Goal: Information Seeking & Learning: Learn about a topic

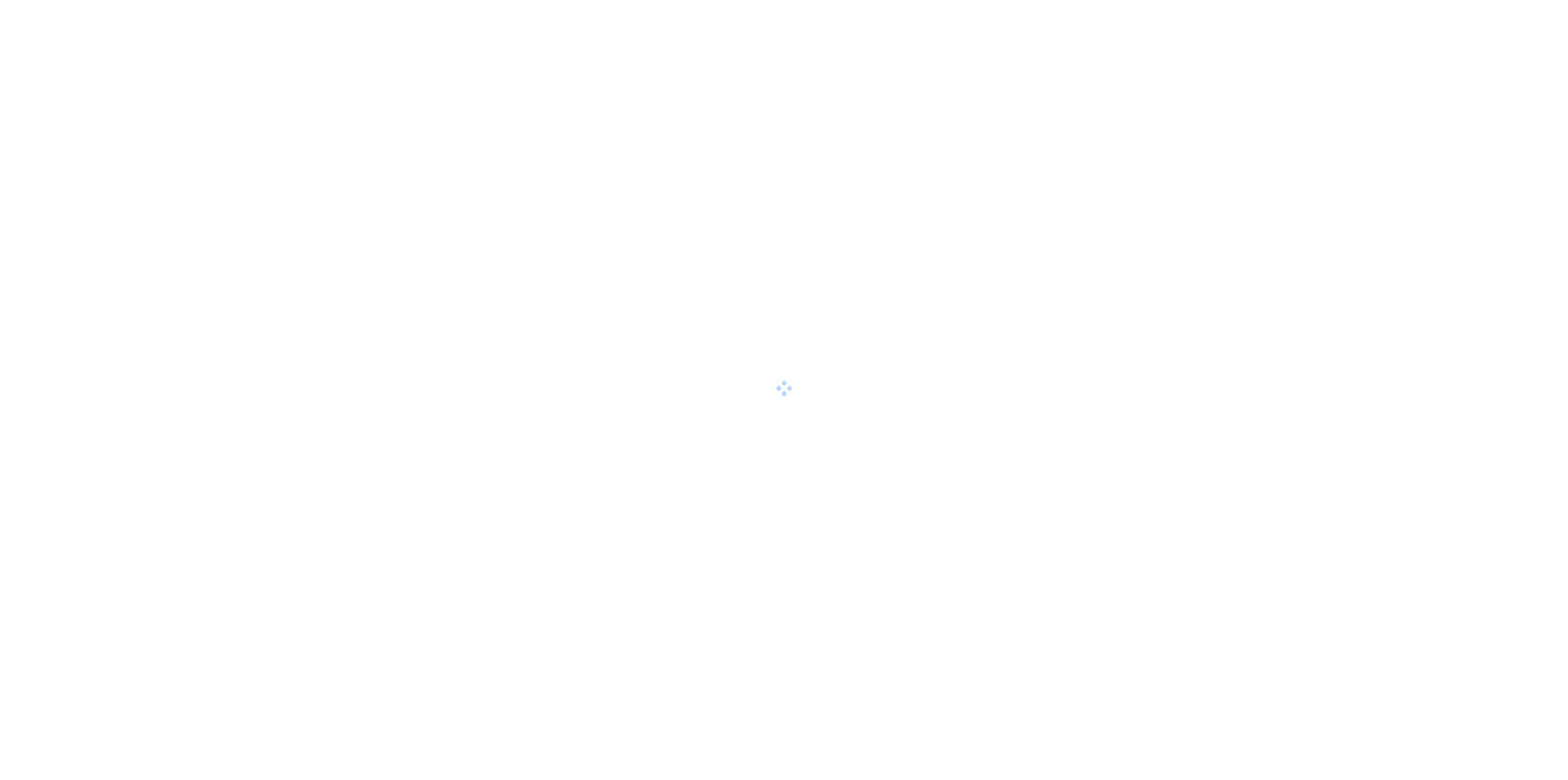
scroll to position [438, 0]
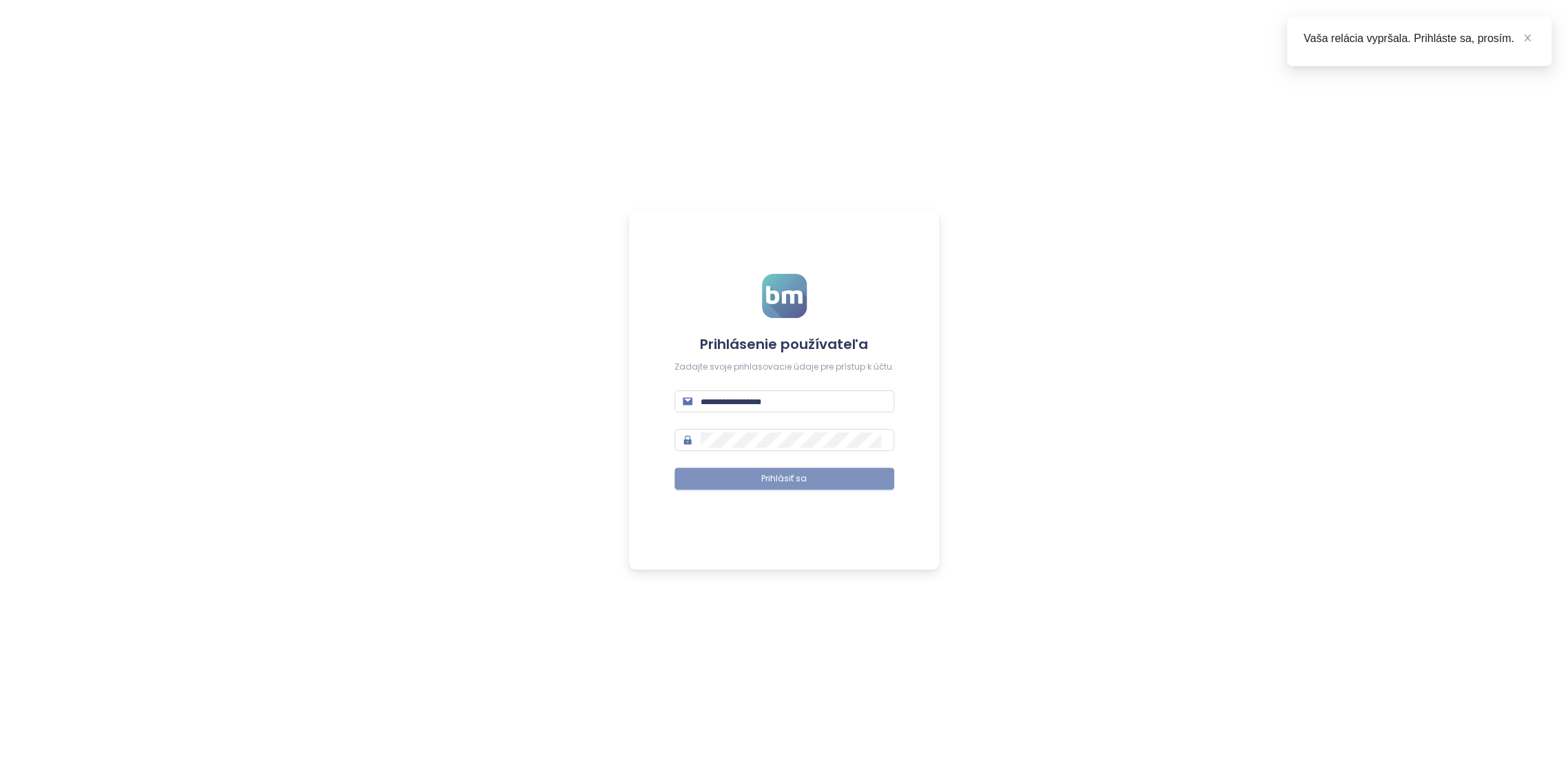
type input "**********"
click at [833, 479] on button "Prihlásiť sa" at bounding box center [784, 478] width 220 height 22
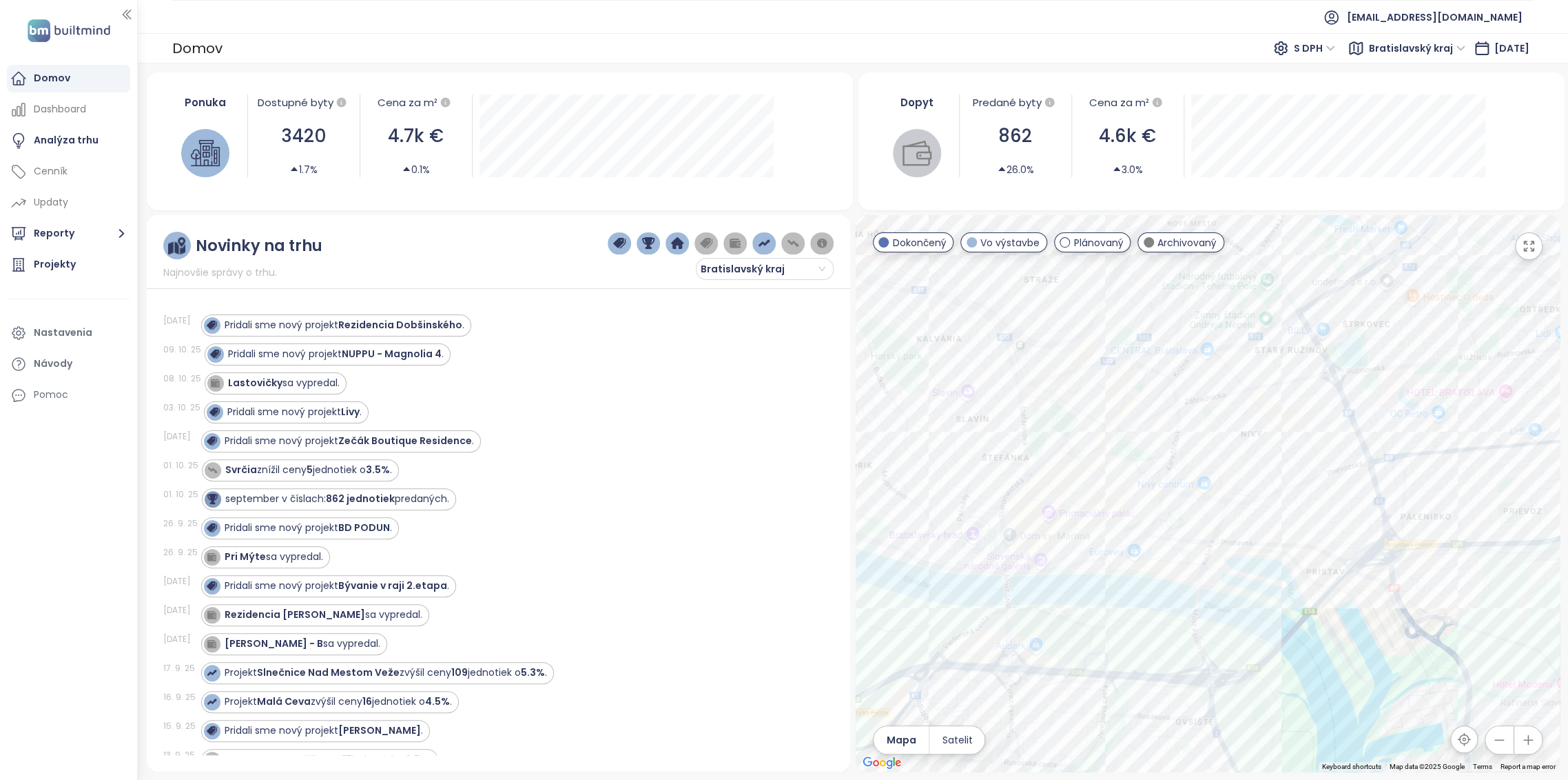
drag, startPoint x: 942, startPoint y: 493, endPoint x: 1026, endPoint y: 571, distance: 114.6
click at [1104, 564] on div at bounding box center [1208, 493] width 704 height 556
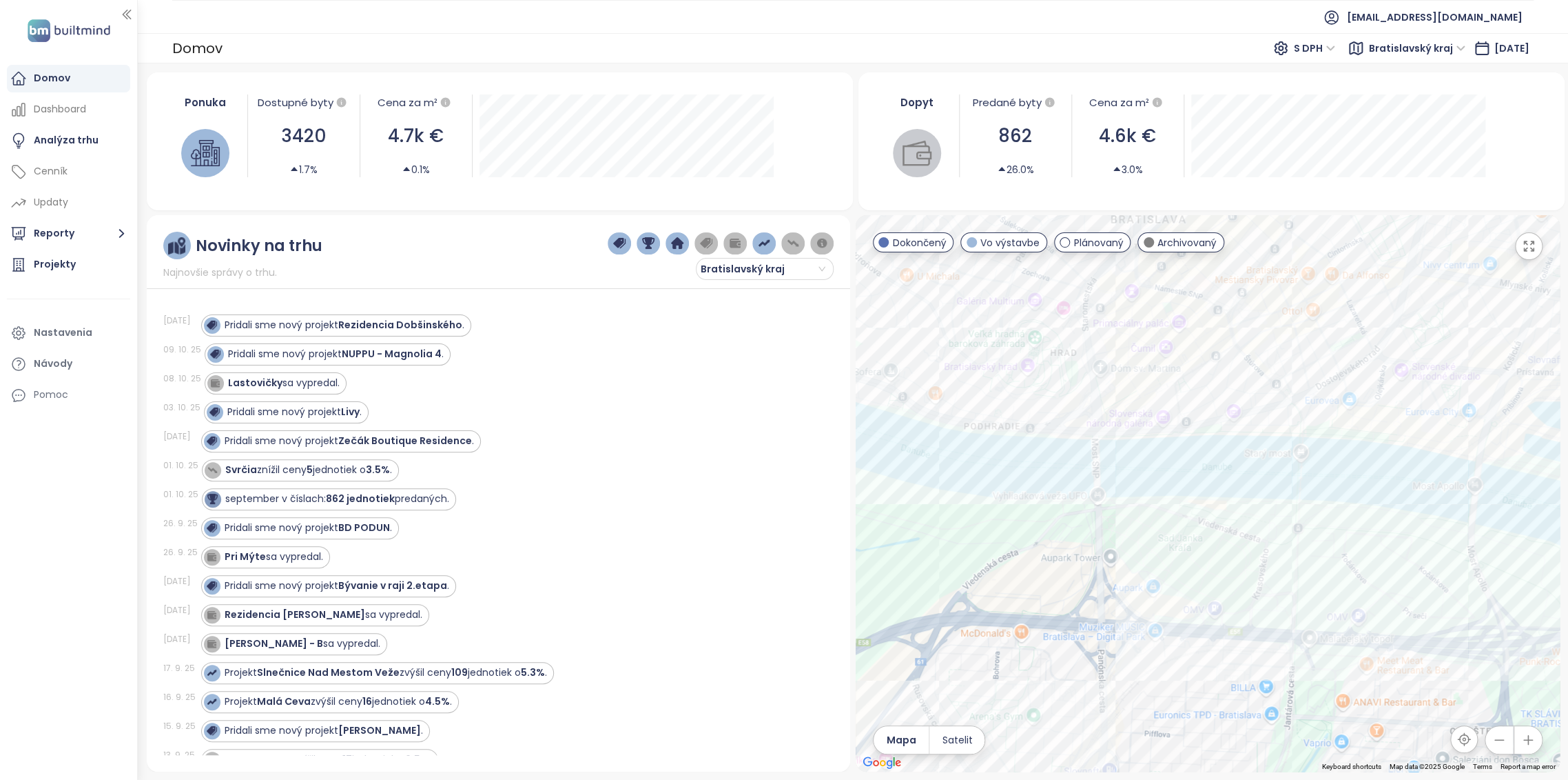
drag, startPoint x: 1007, startPoint y: 648, endPoint x: 1101, endPoint y: 483, distance: 189.9
click at [1101, 483] on div at bounding box center [1208, 493] width 704 height 556
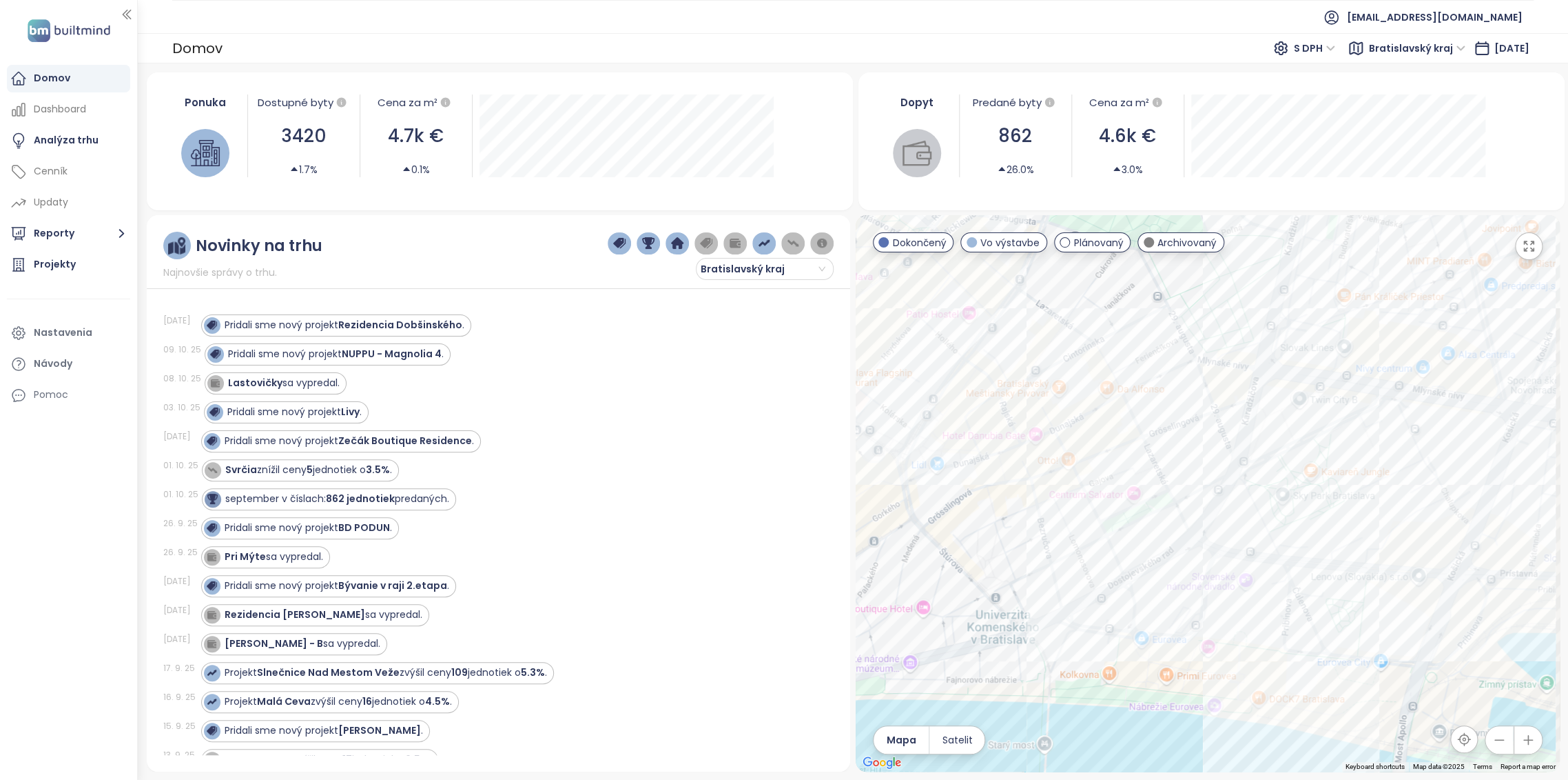
drag, startPoint x: 1354, startPoint y: 521, endPoint x: 1251, endPoint y: 515, distance: 103.2
click at [1251, 515] on div at bounding box center [1208, 493] width 704 height 556
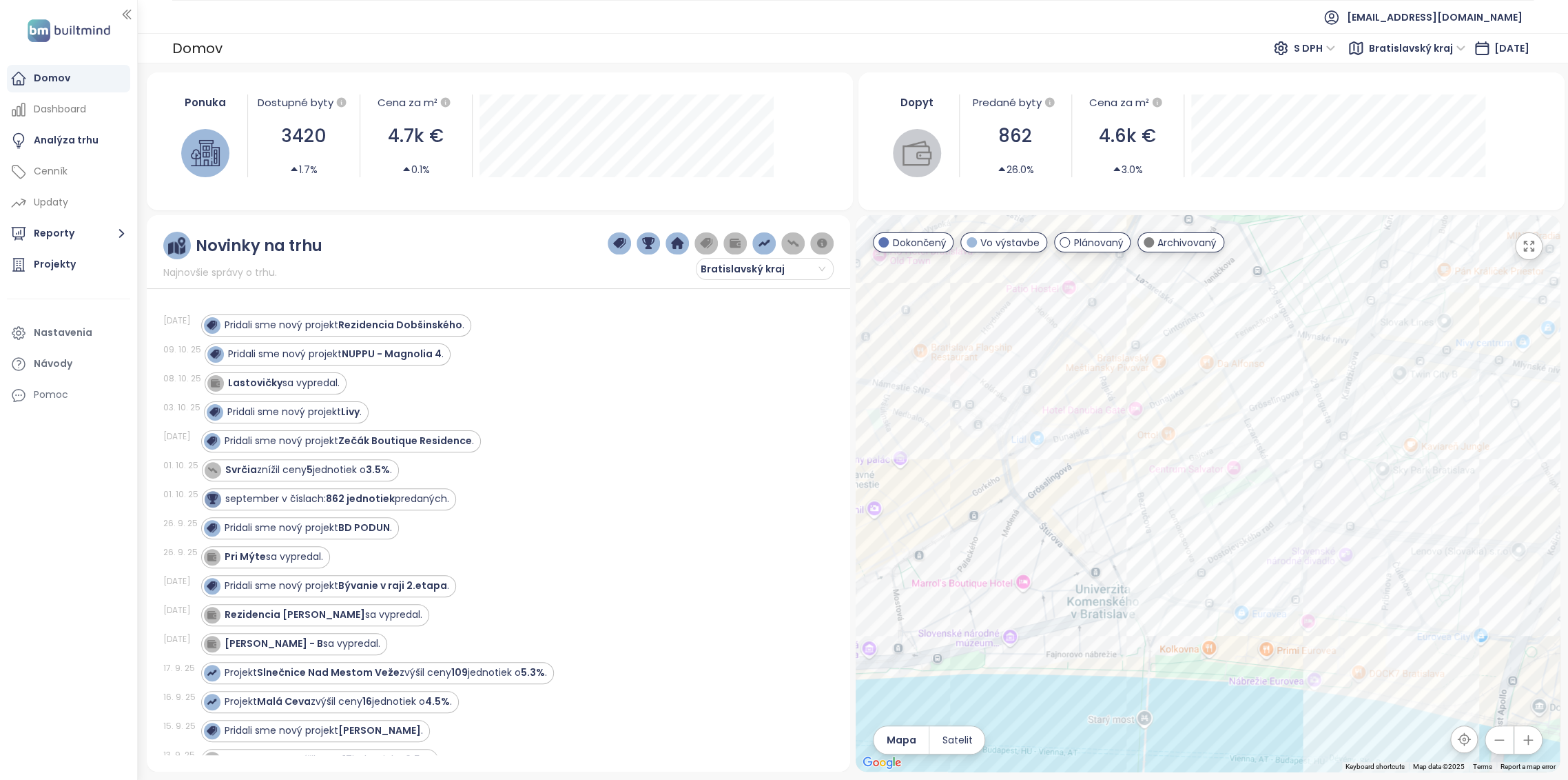
drag, startPoint x: 1089, startPoint y: 540, endPoint x: 1196, endPoint y: 507, distance: 112.0
click at [1191, 511] on div at bounding box center [1208, 493] width 704 height 556
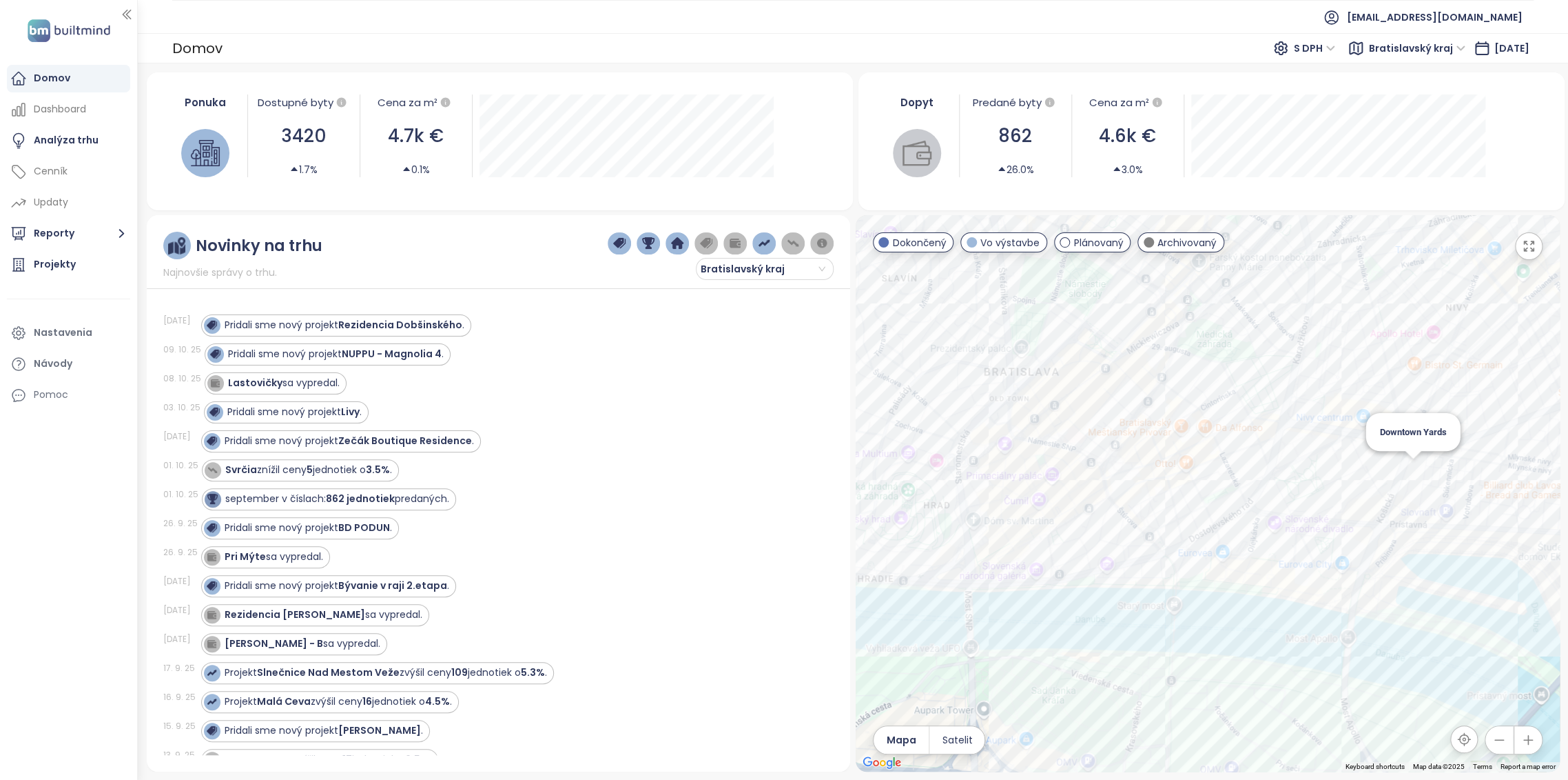
click at [1417, 477] on div "Downtown Yards" at bounding box center [1208, 493] width 704 height 556
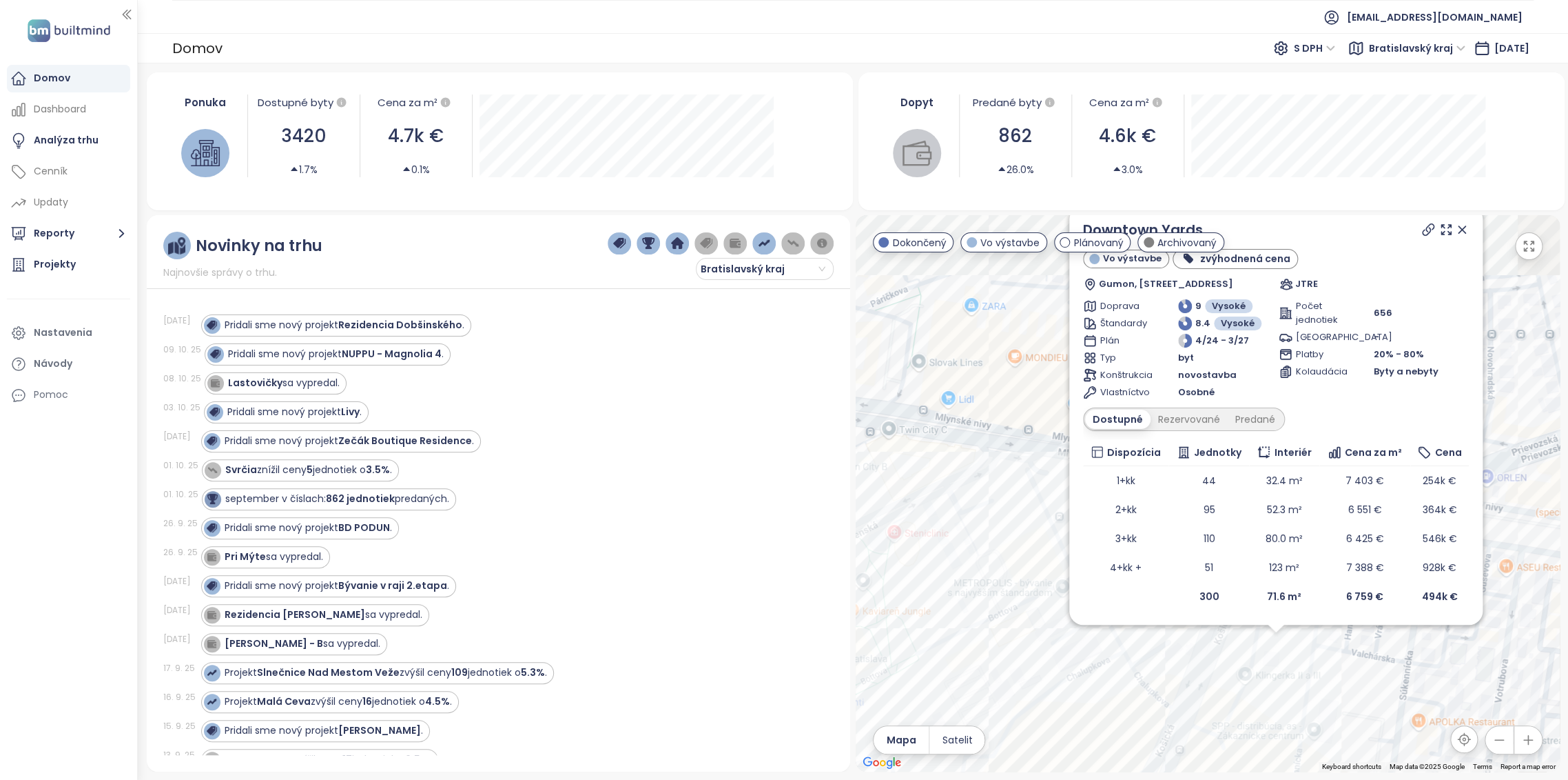
click at [1280, 553] on table "Dispozícia Jednotky Interiér Cena za m² Cena 1+kk 44 32.4 m² 7 403 € 254k € 2+k…" at bounding box center [1276, 525] width 386 height 171
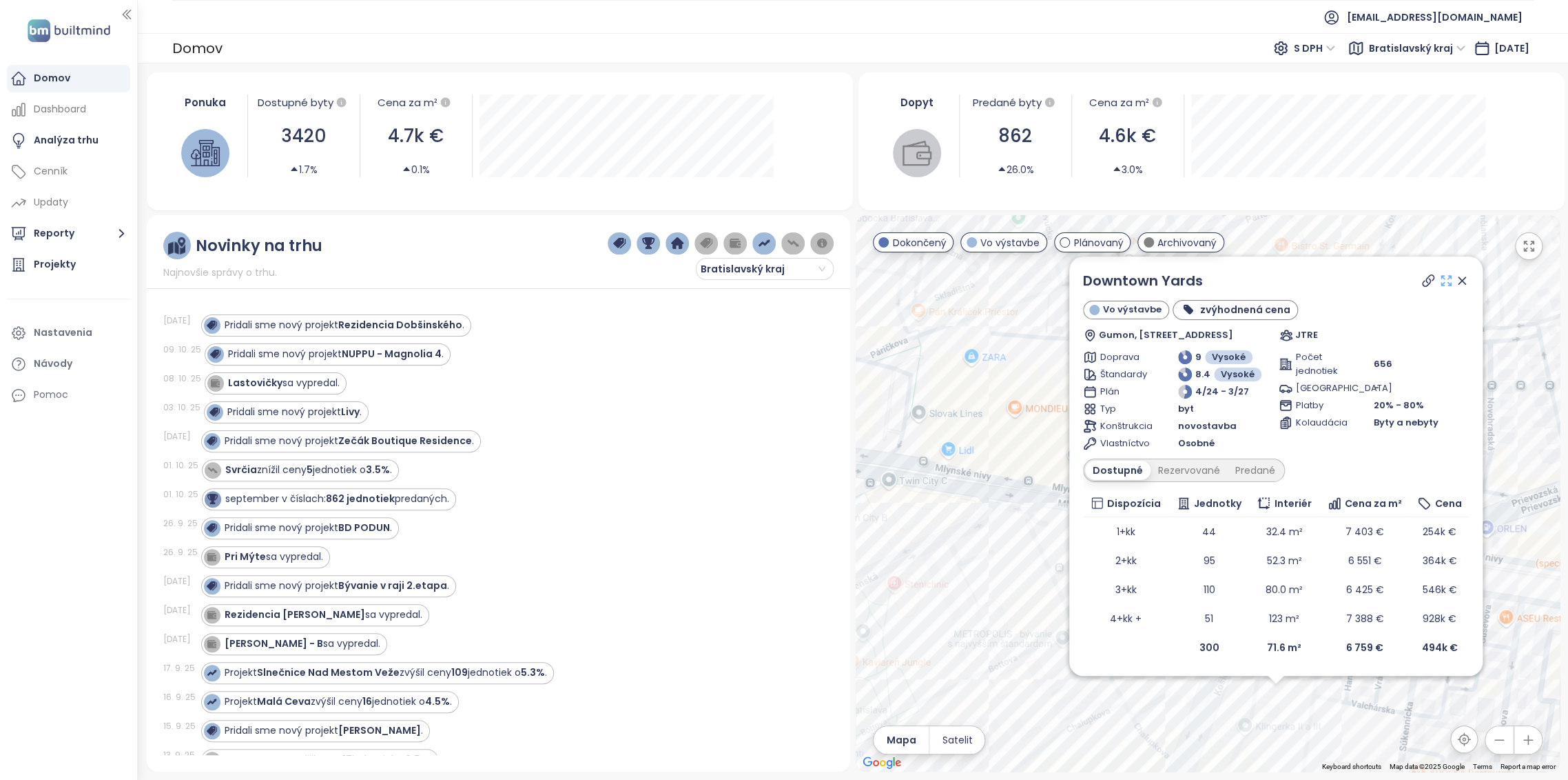
click at [1444, 281] on icon at bounding box center [1446, 281] width 14 height 14
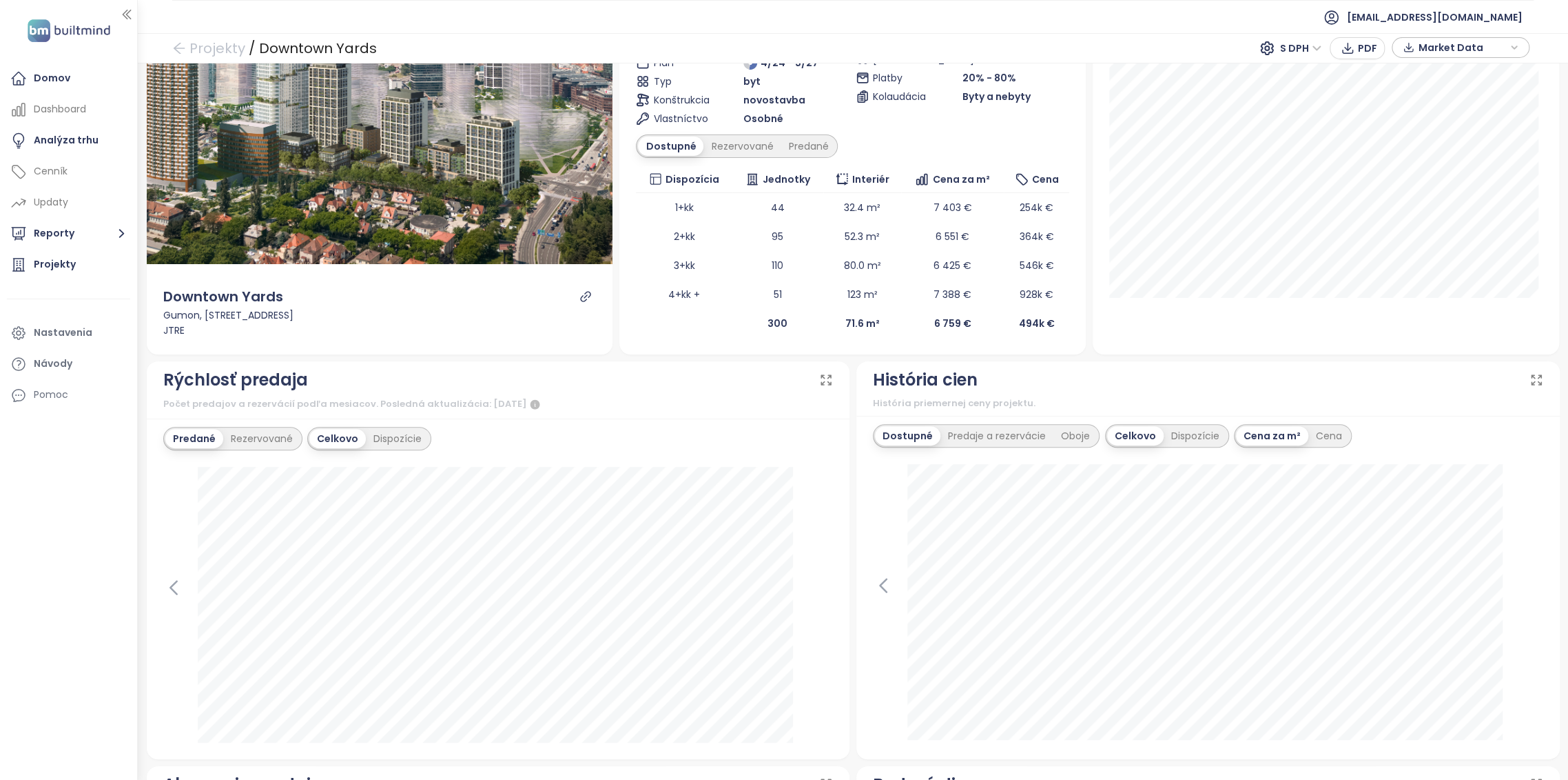
scroll to position [230, 0]
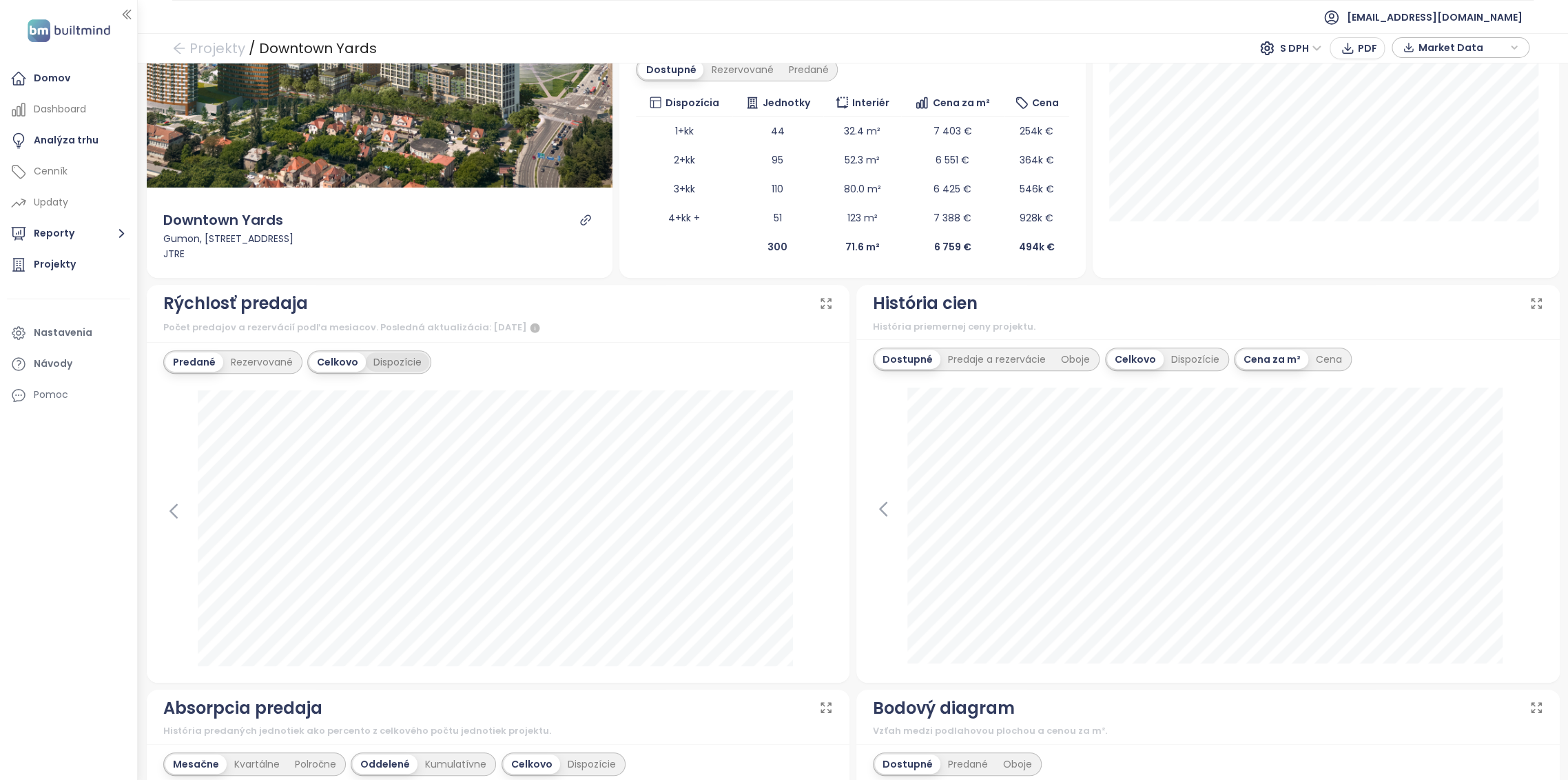
click at [392, 358] on div "Dispozície" at bounding box center [398, 361] width 64 height 20
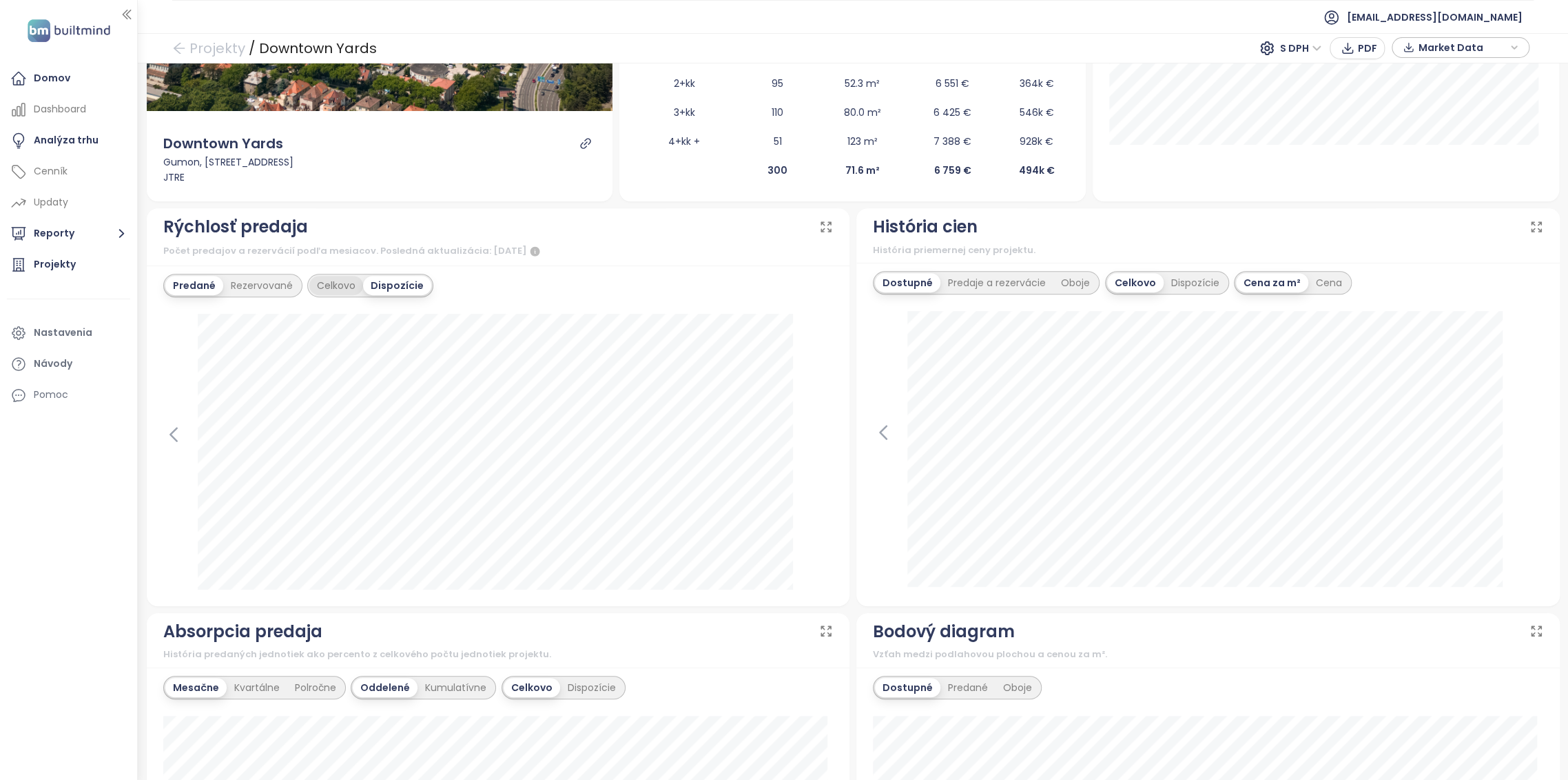
click at [323, 287] on div "Celkovo" at bounding box center [336, 285] width 53 height 20
click at [393, 286] on div "Dispozície" at bounding box center [398, 285] width 64 height 20
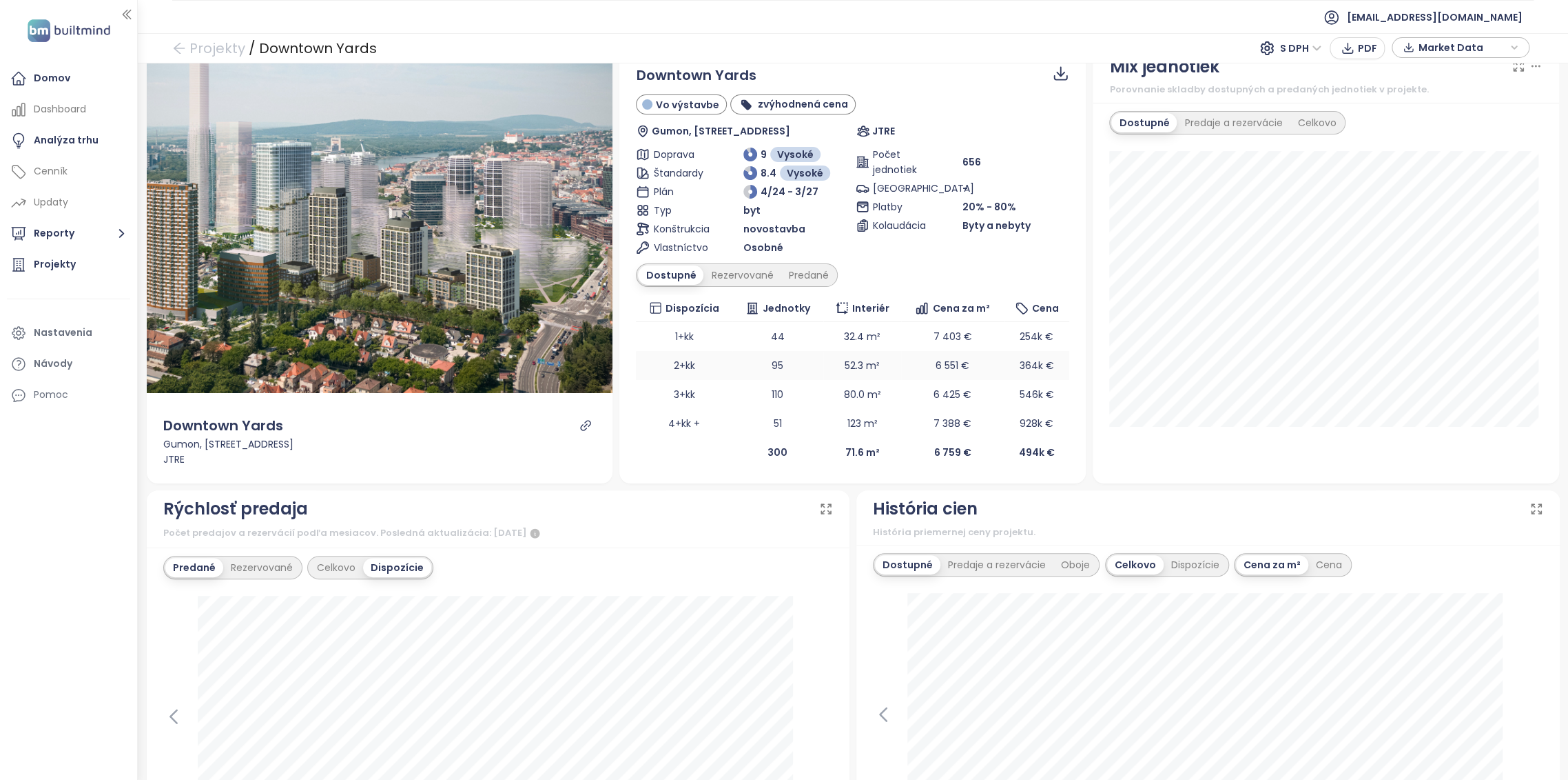
scroll to position [0, 0]
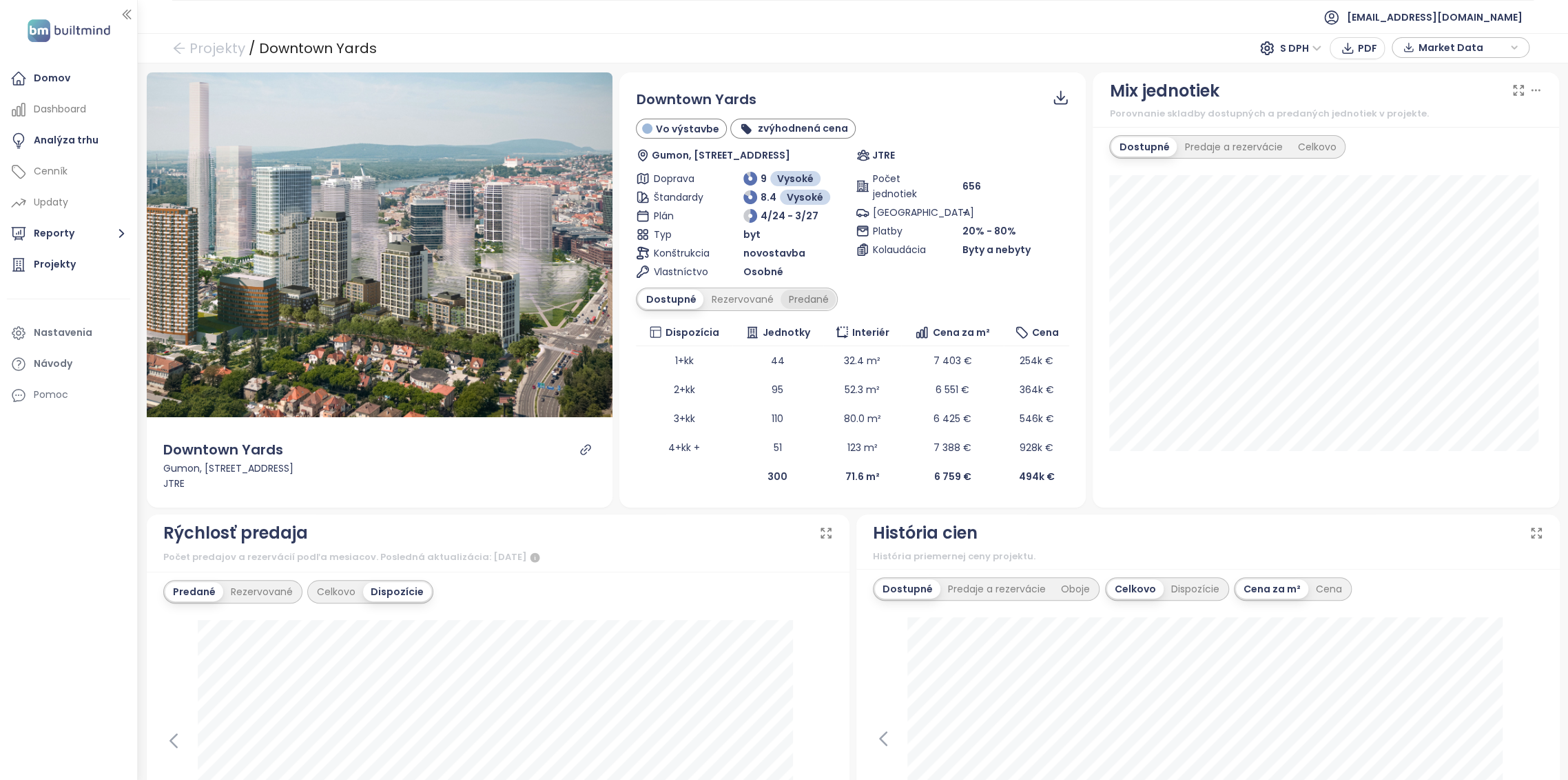
click at [815, 295] on div "Predané" at bounding box center [808, 298] width 55 height 20
click at [815, 295] on div "Predané" at bounding box center [806, 298] width 58 height 20
click at [1222, 144] on div "Predaje a rezervácie" at bounding box center [1233, 147] width 113 height 20
click at [1315, 153] on div "Celkovo" at bounding box center [1319, 147] width 53 height 20
click at [1111, 154] on div "Dostupné" at bounding box center [1142, 147] width 62 height 20
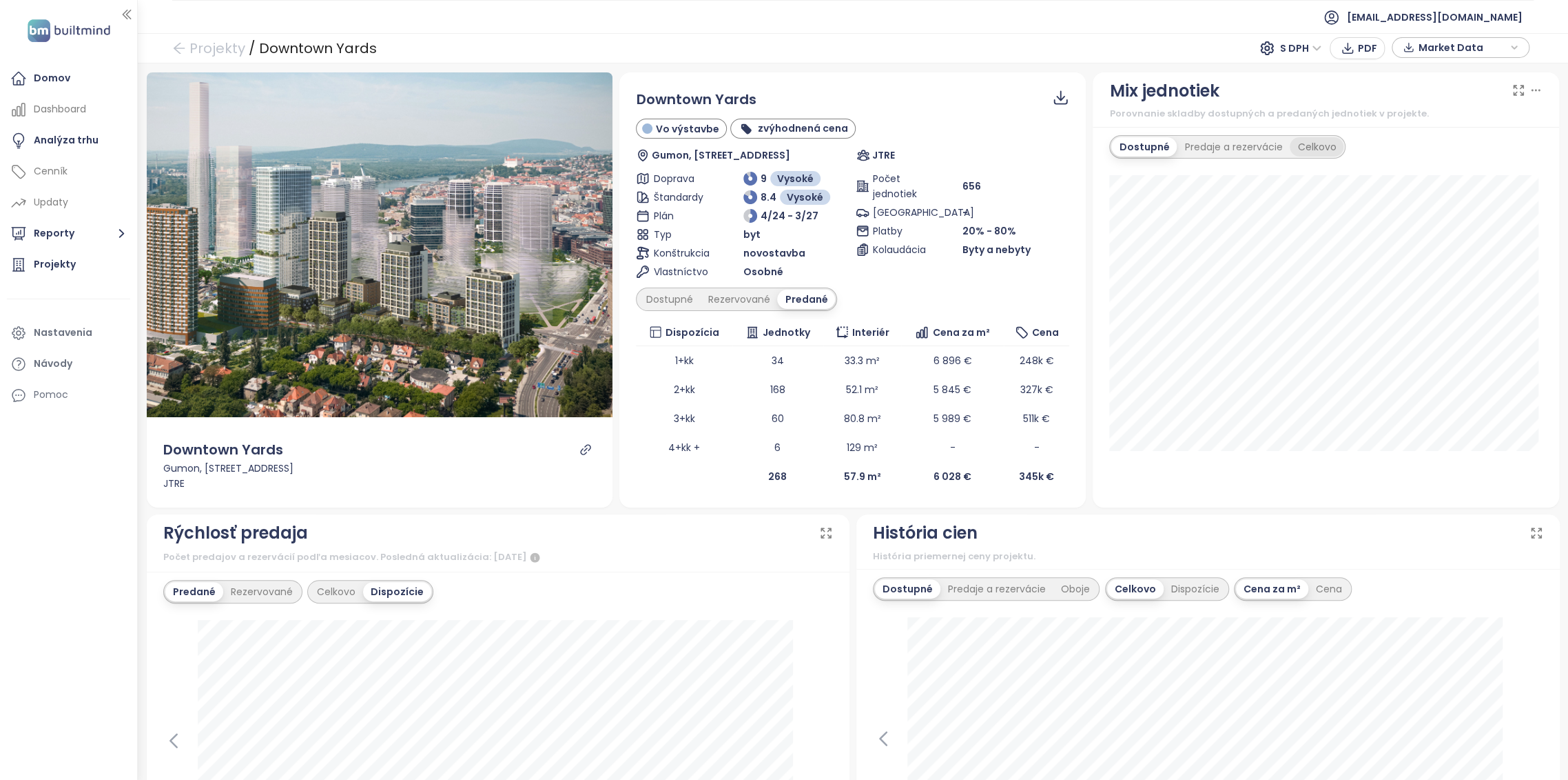
click at [1307, 145] on div "Celkovo" at bounding box center [1316, 147] width 53 height 20
click at [1226, 139] on div "Predaje a rezervácie" at bounding box center [1230, 147] width 113 height 20
click at [1133, 140] on div "Dostupné" at bounding box center [1142, 147] width 62 height 20
click at [1240, 141] on div "Predaje a rezervácie" at bounding box center [1233, 147] width 113 height 20
click at [1158, 141] on div "Dostupné" at bounding box center [1142, 147] width 62 height 20
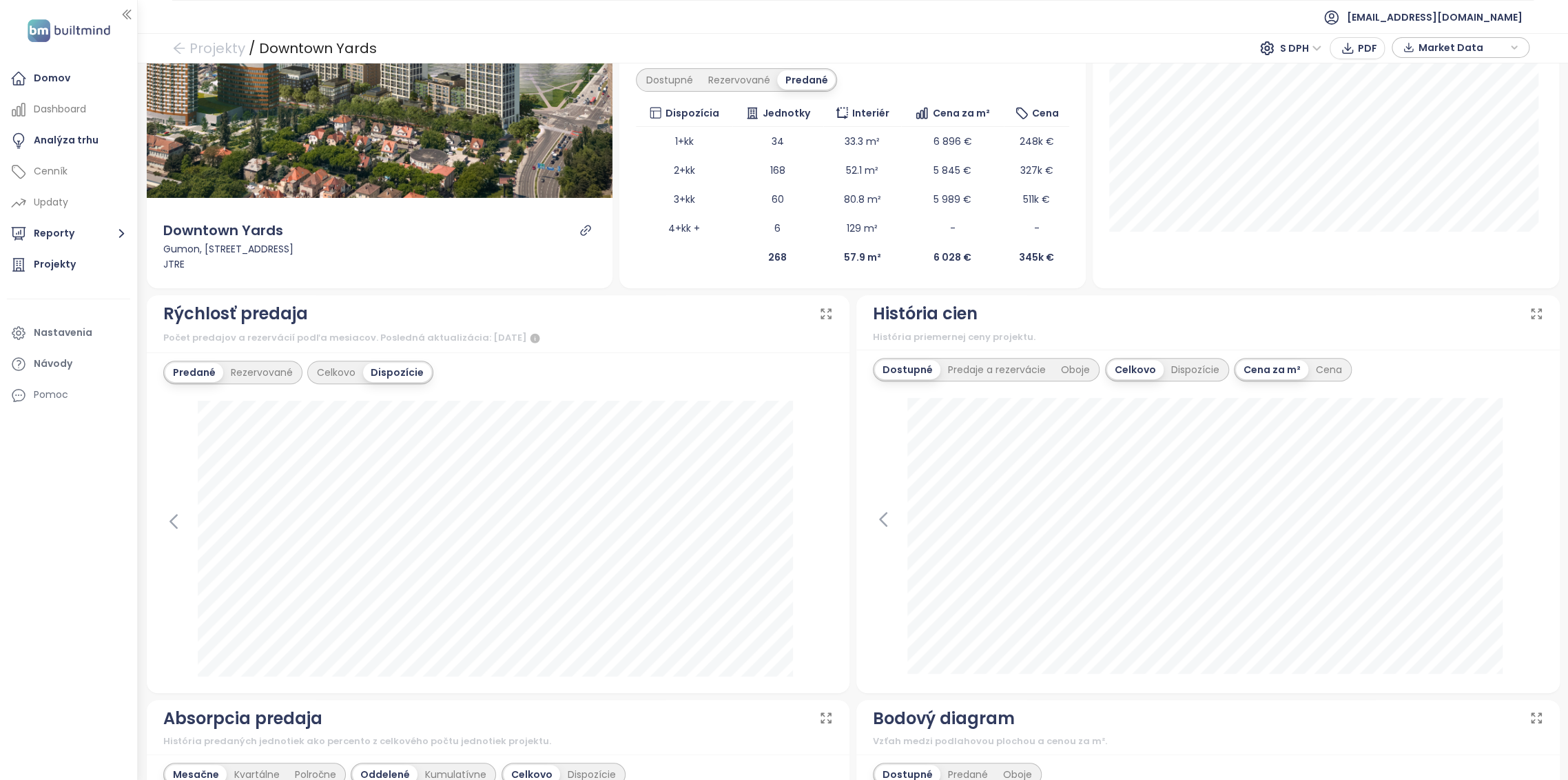
scroll to position [230, 0]
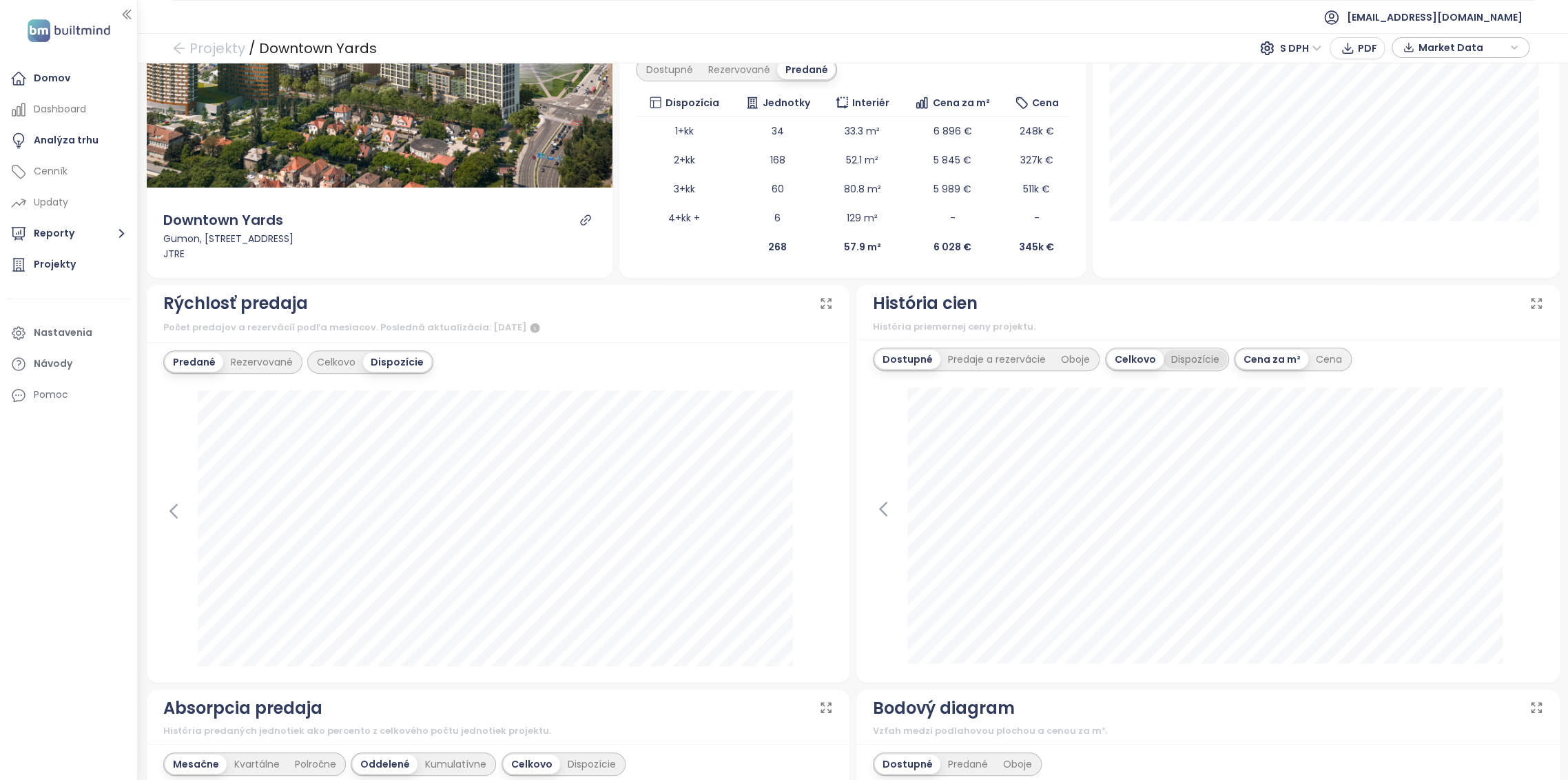
drag, startPoint x: 1185, startPoint y: 356, endPoint x: 1244, endPoint y: 374, distance: 61.7
click at [1185, 355] on div "Dispozície" at bounding box center [1195, 359] width 64 height 20
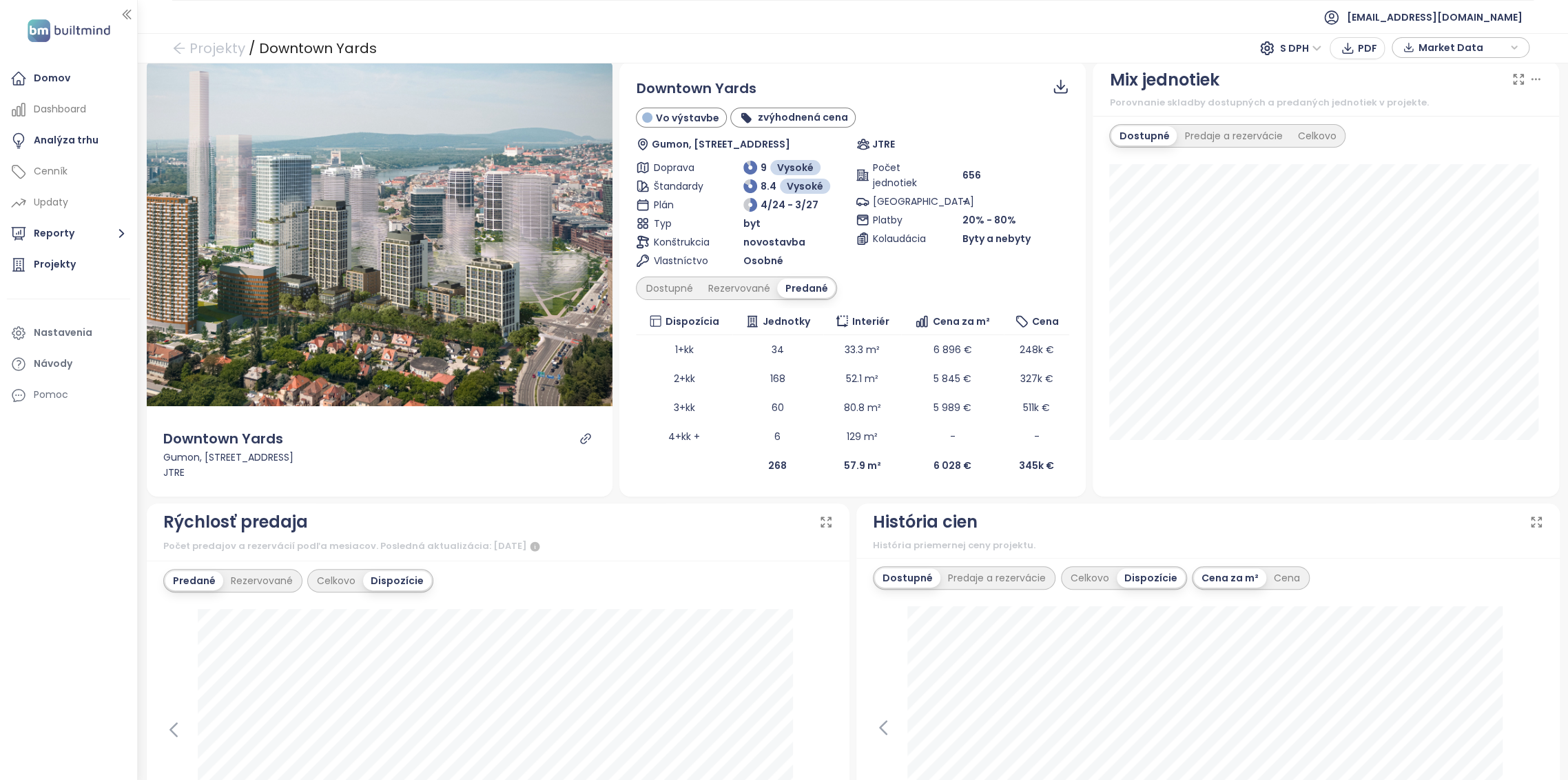
scroll to position [0, 0]
